Goal: Navigation & Orientation: Find specific page/section

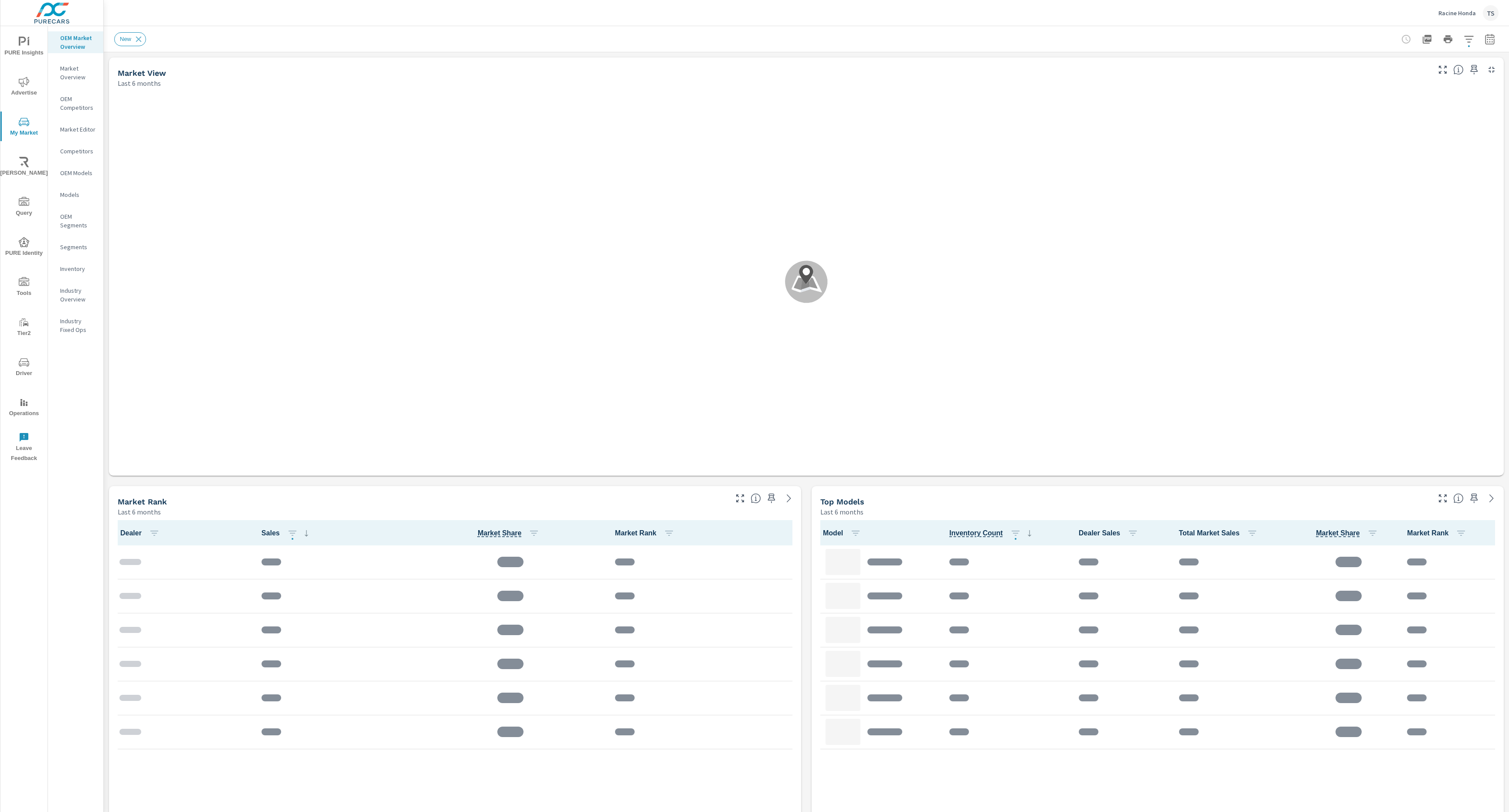
click at [15, 50] on span "PURE Insights" at bounding box center [23, 47] width 42 height 21
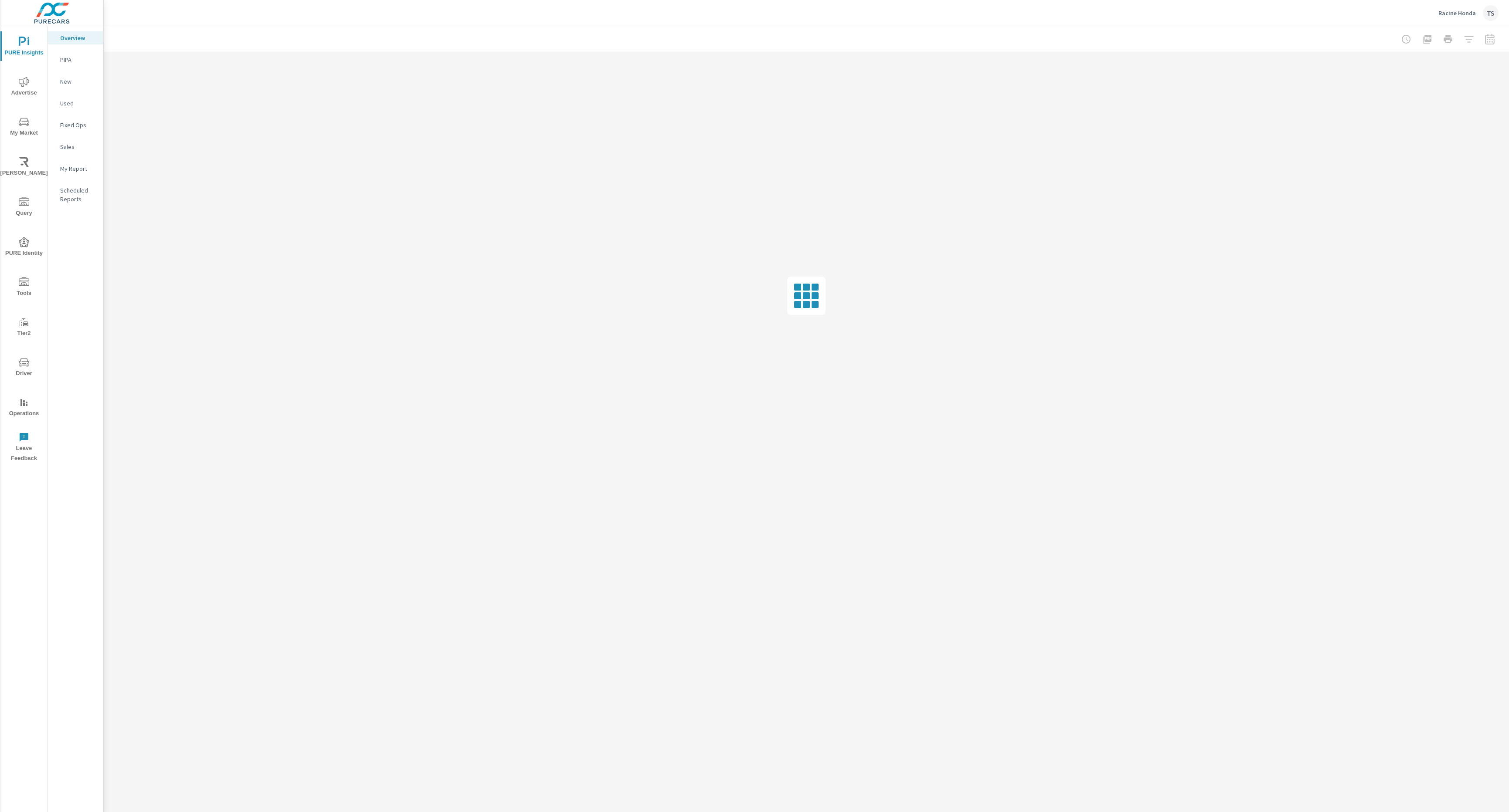
click at [1459, 7] on div "Racine Honda TS" at bounding box center [1468, 13] width 60 height 16
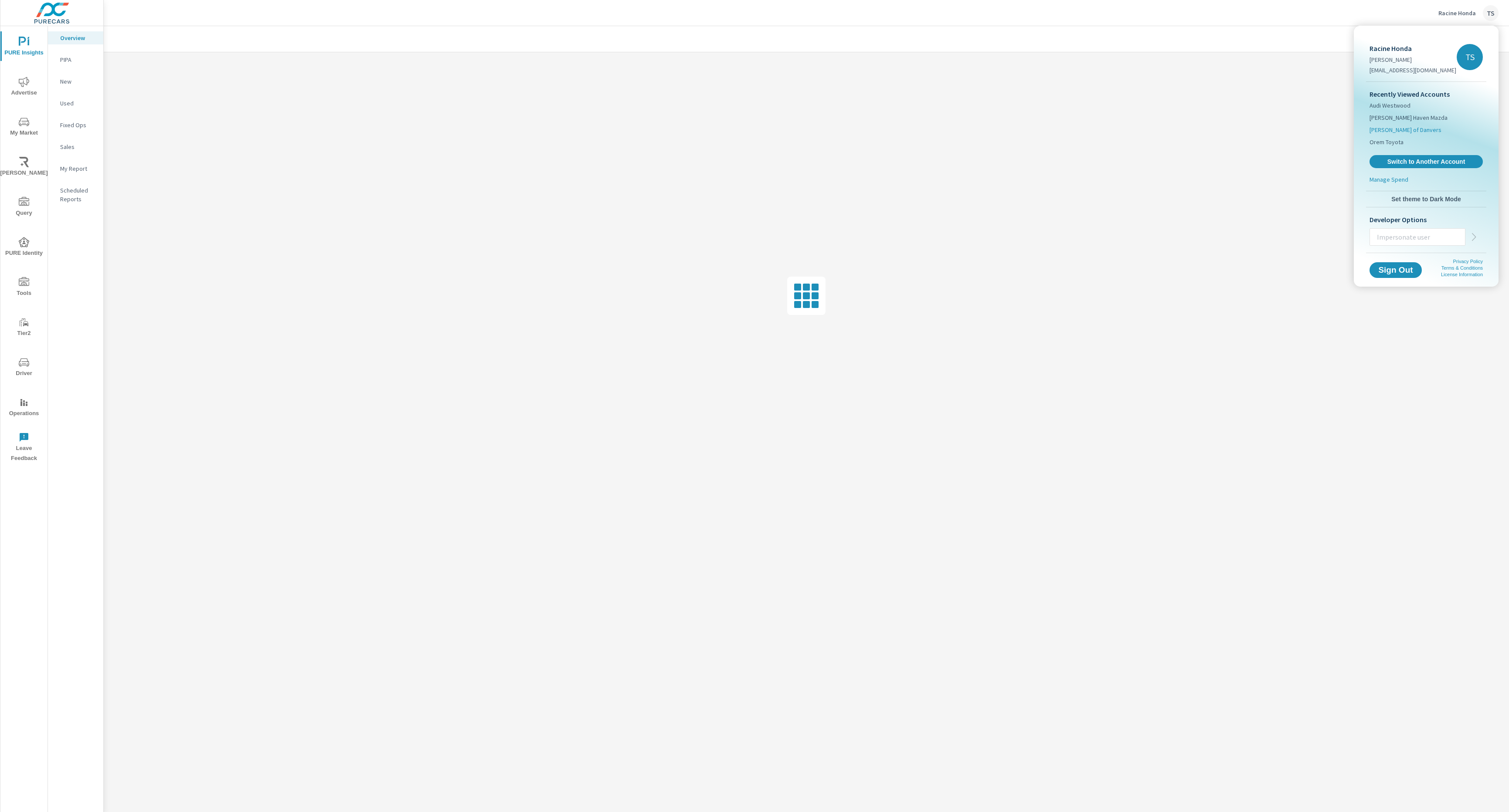
click at [1402, 132] on span "[PERSON_NAME] of Danvers" at bounding box center [1405, 129] width 72 height 9
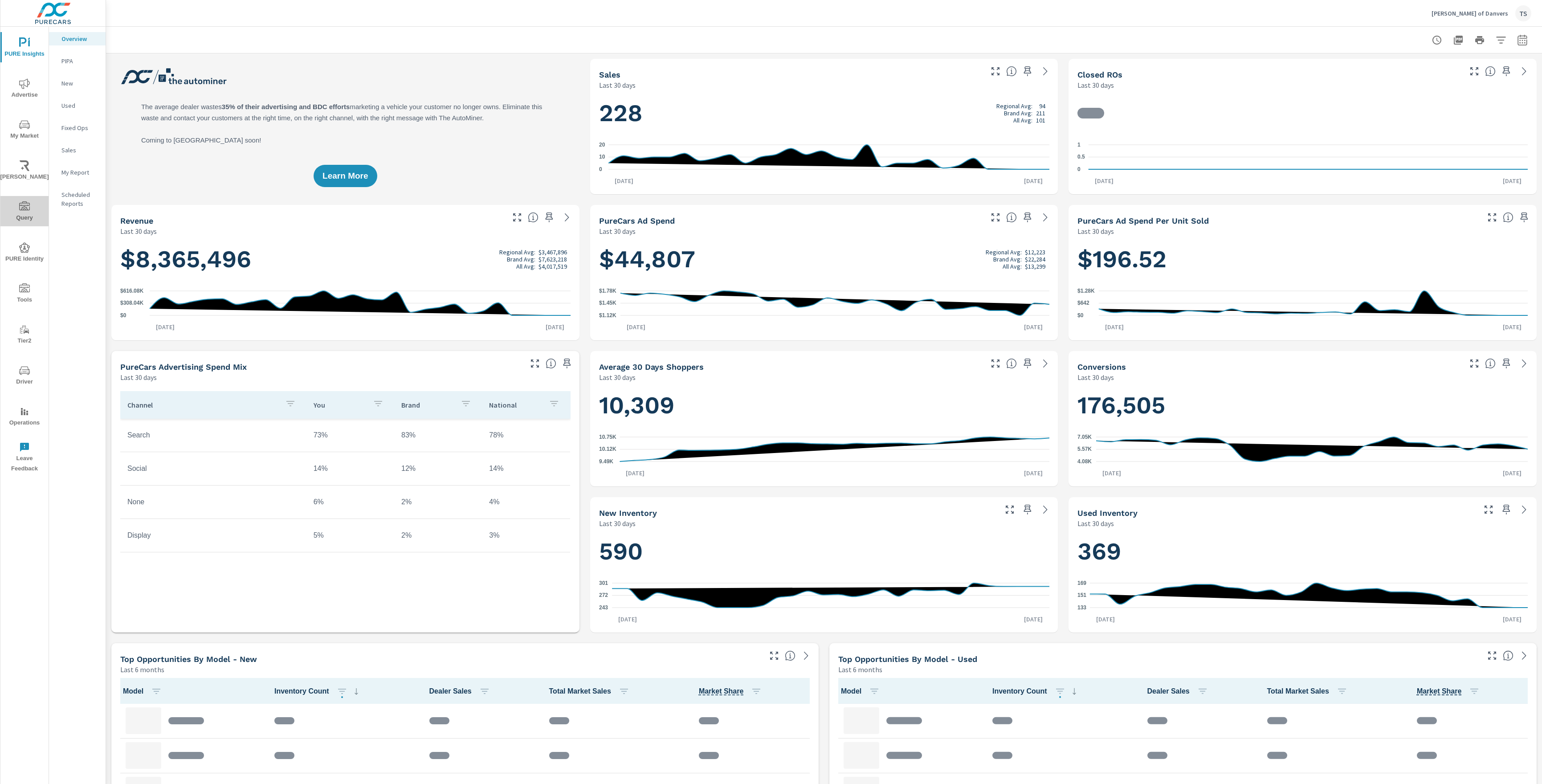
click at [28, 207] on icon "nav menu" at bounding box center [25, 206] width 11 height 11
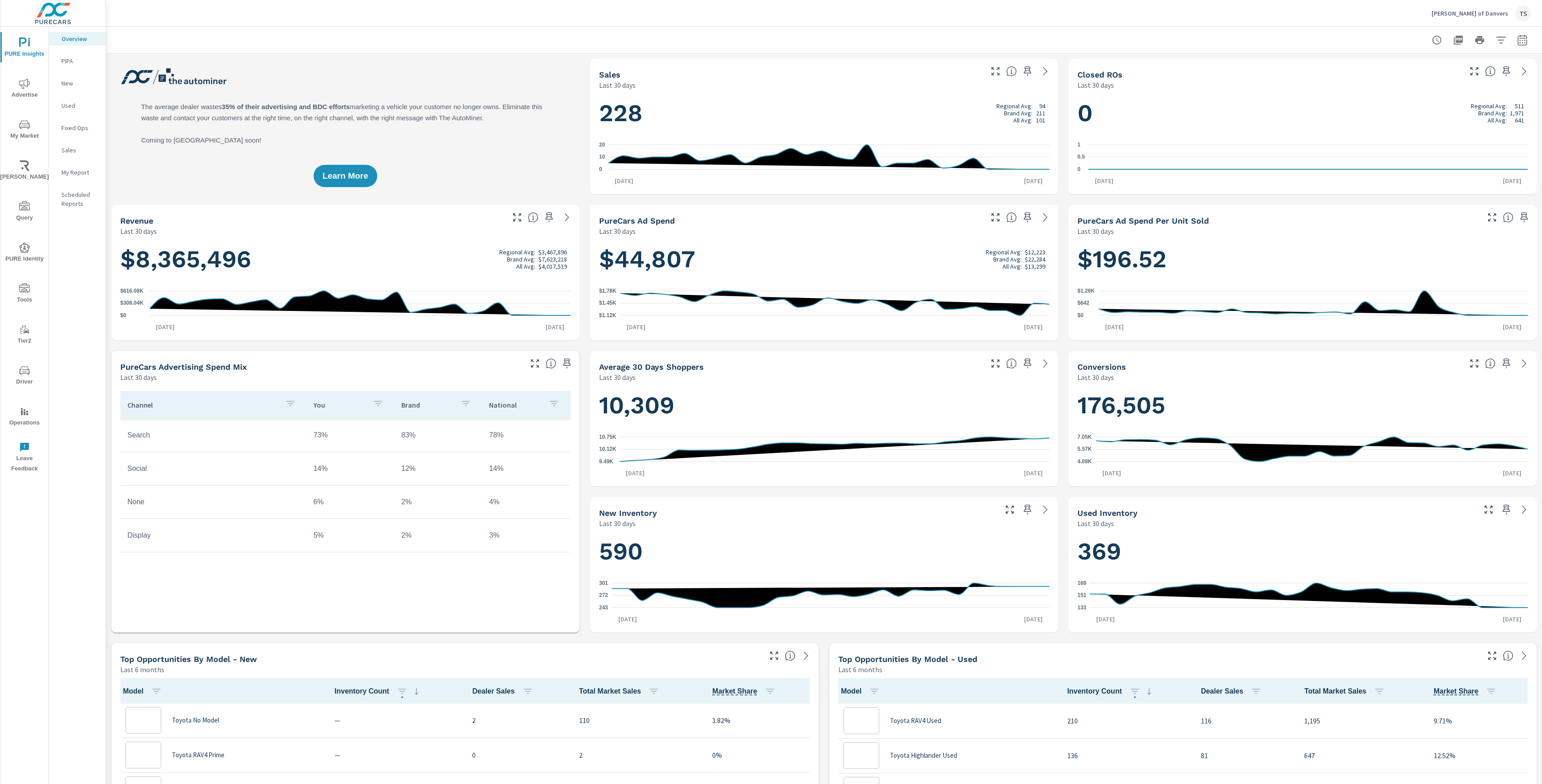
scroll to position [1, 0]
click at [25, 211] on icon "nav menu" at bounding box center [25, 206] width 11 height 11
